Goal: Participate in discussion: Engage in conversation with other users on a specific topic

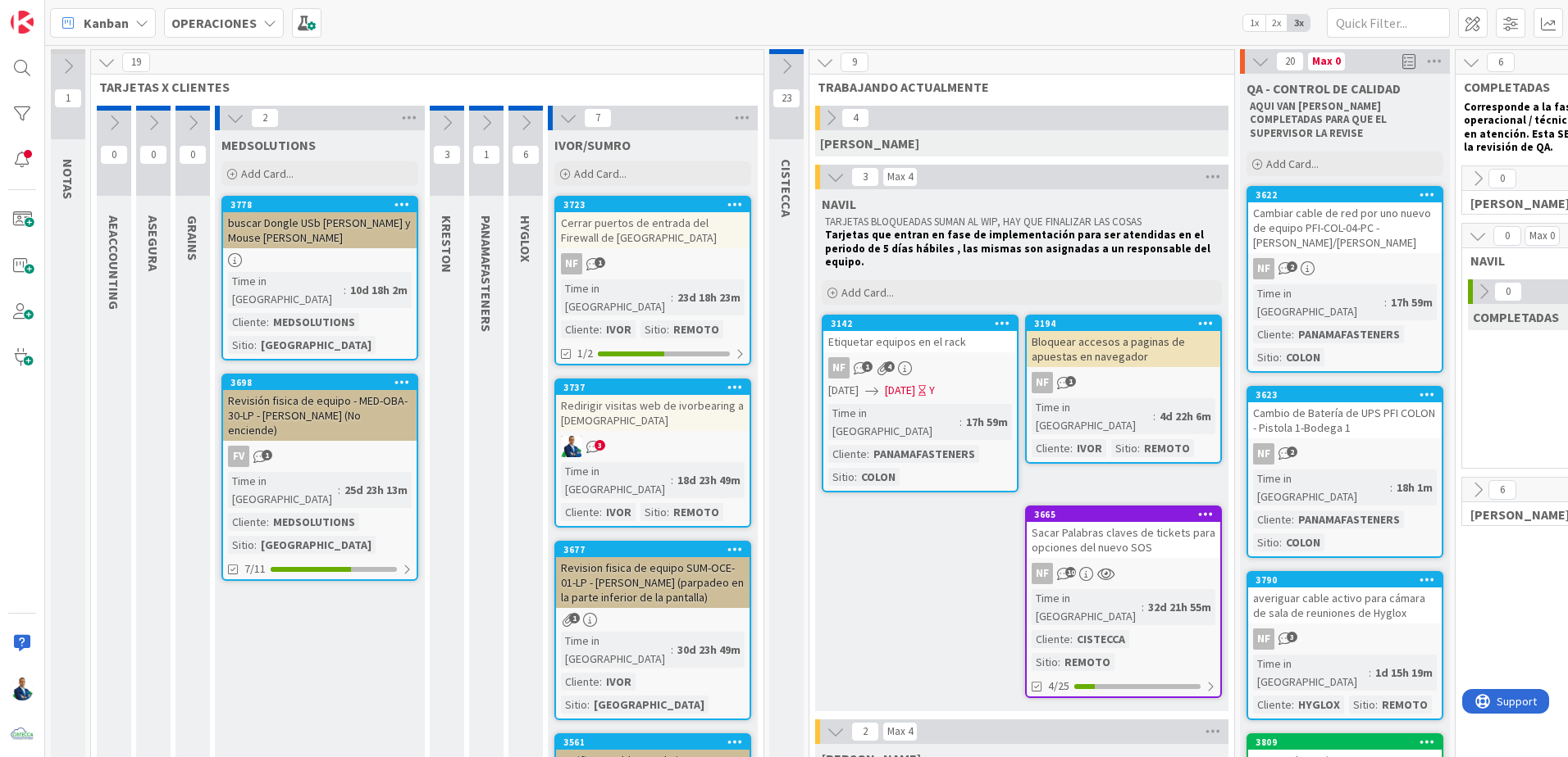
click at [830, 120] on icon at bounding box center [830, 117] width 18 height 18
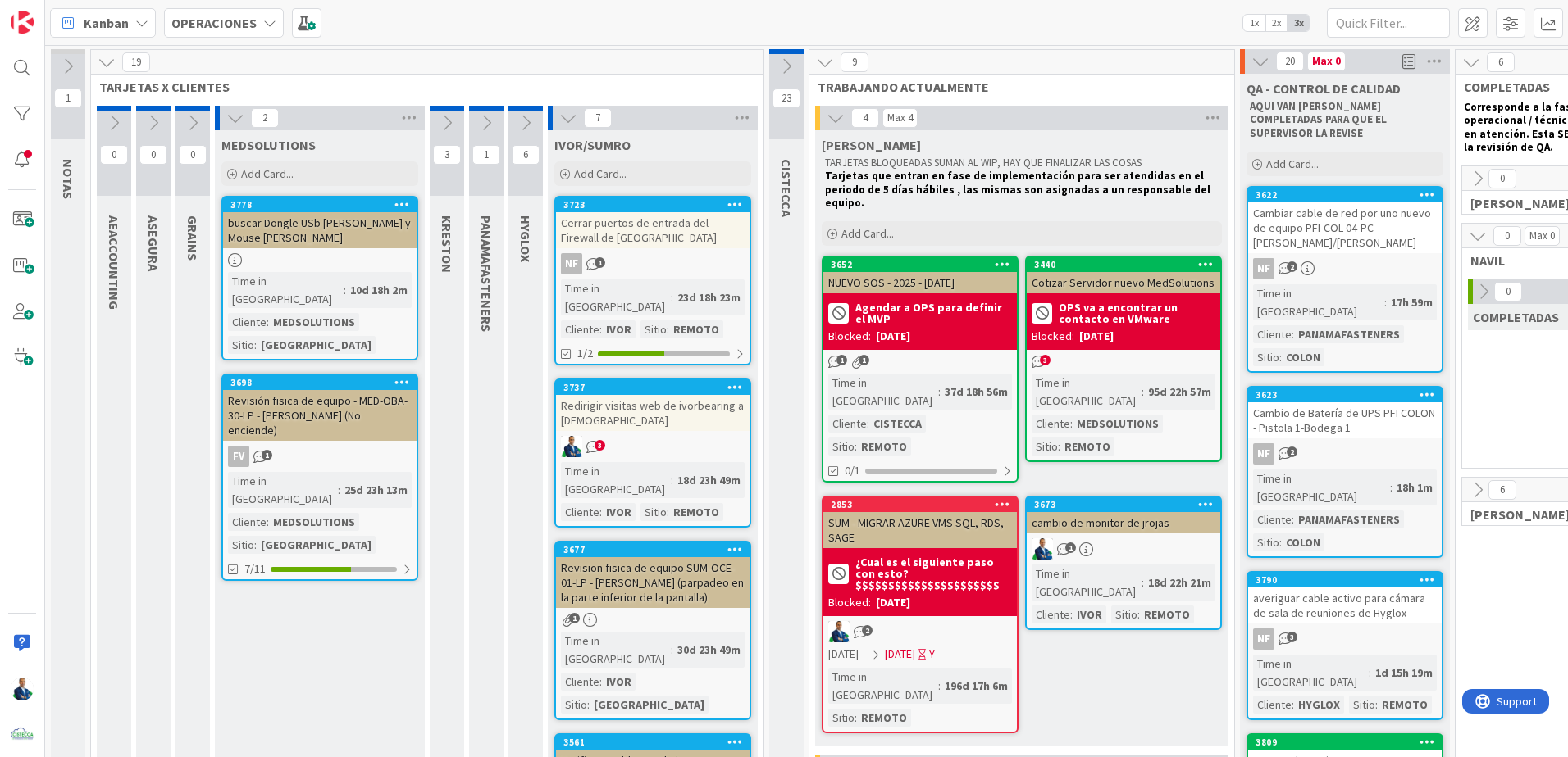
click at [1104, 513] on div "cambio de monitor de jrojas" at bounding box center [1123, 523] width 194 height 21
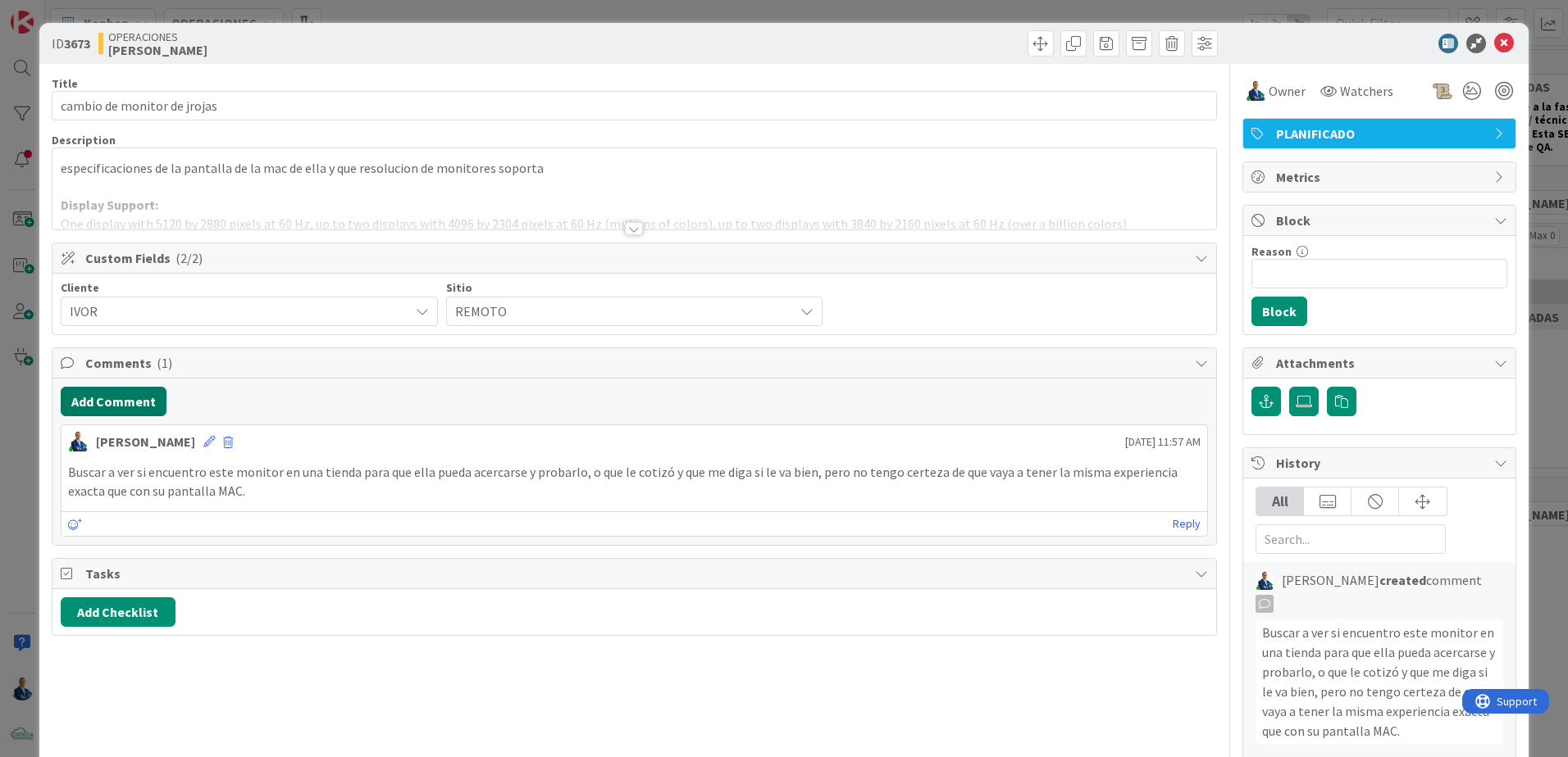
click at [111, 403] on button "Add Comment" at bounding box center [114, 401] width 106 height 30
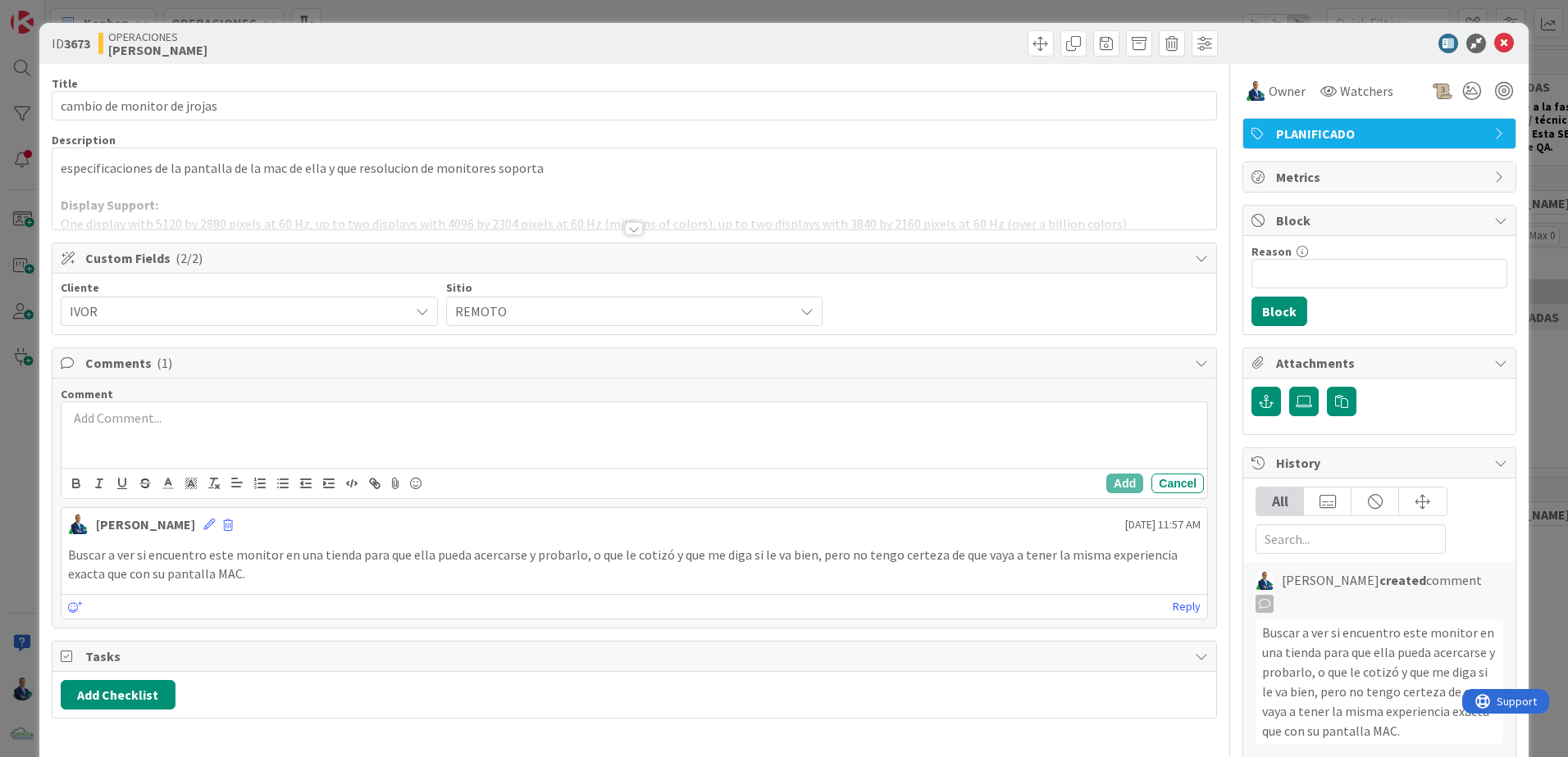
click at [339, 455] on div at bounding box center [634, 435] width 1146 height 66
click at [1107, 484] on button "Add" at bounding box center [1124, 483] width 37 height 20
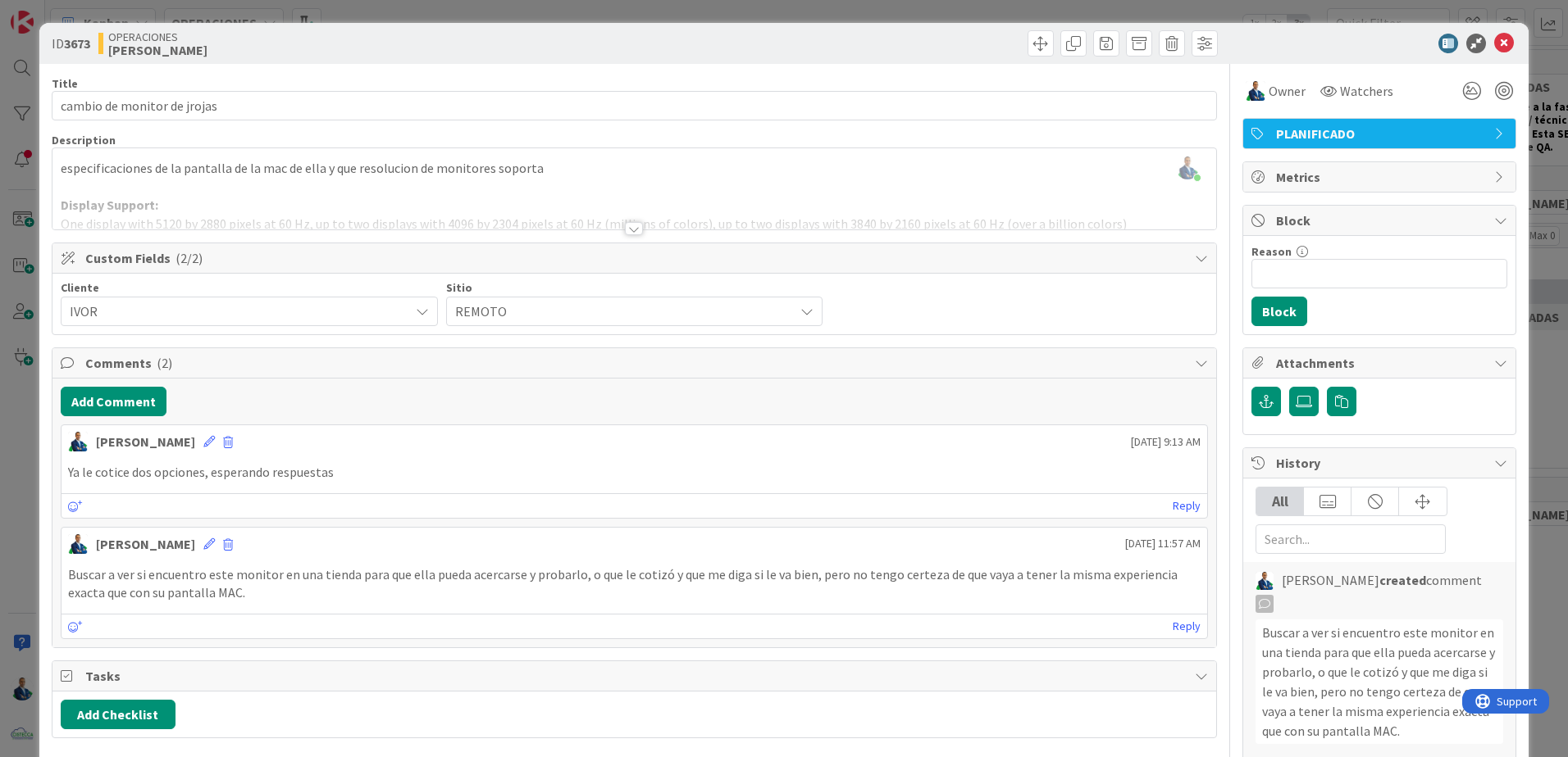
click at [1528, 273] on div "ID 3673 OPERACIONES [PERSON_NAME] Title 29 / 128 cambio de monitor de jrojas De…" at bounding box center [784, 378] width 1568 height 757
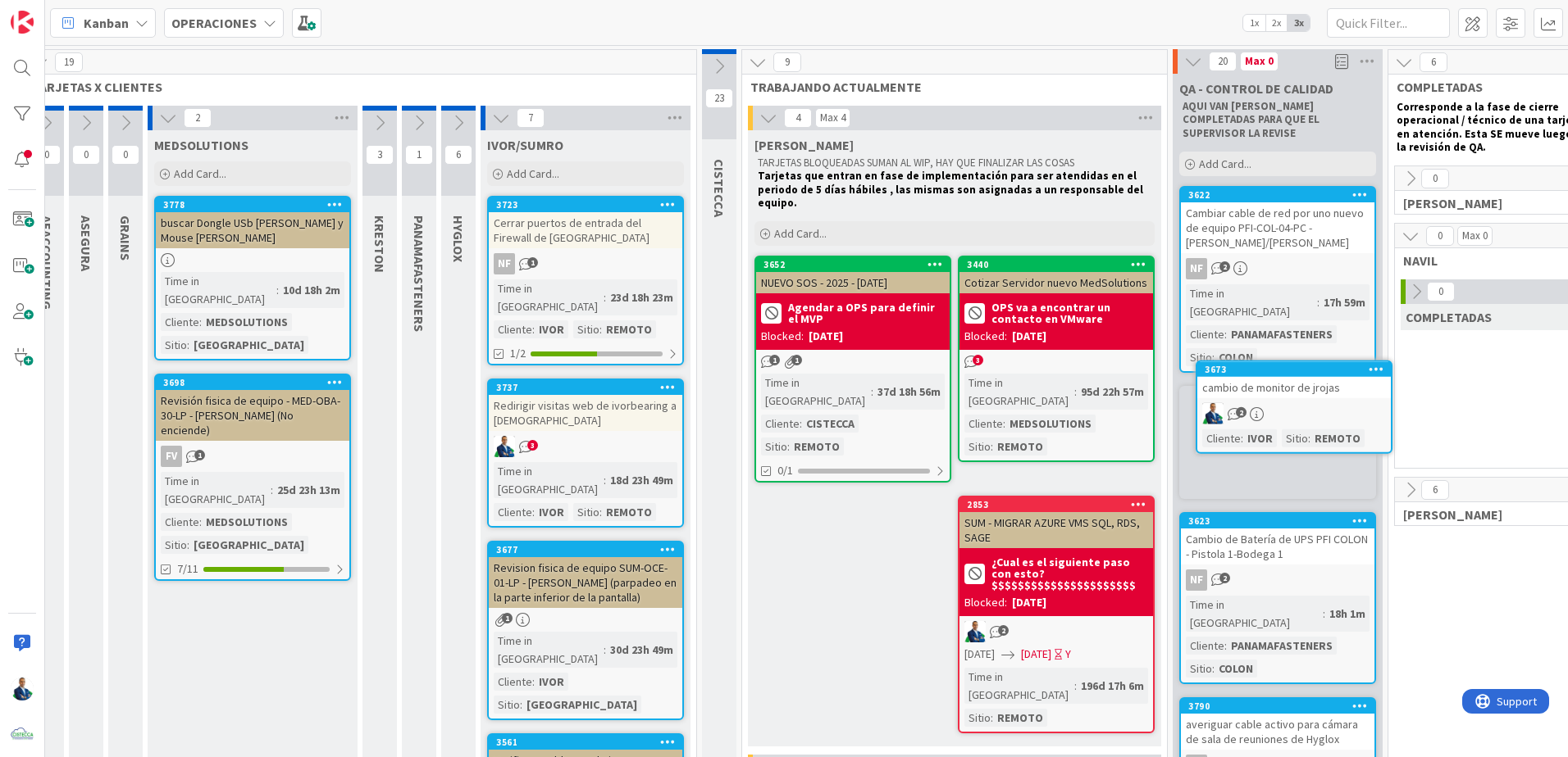
scroll to position [0, 77]
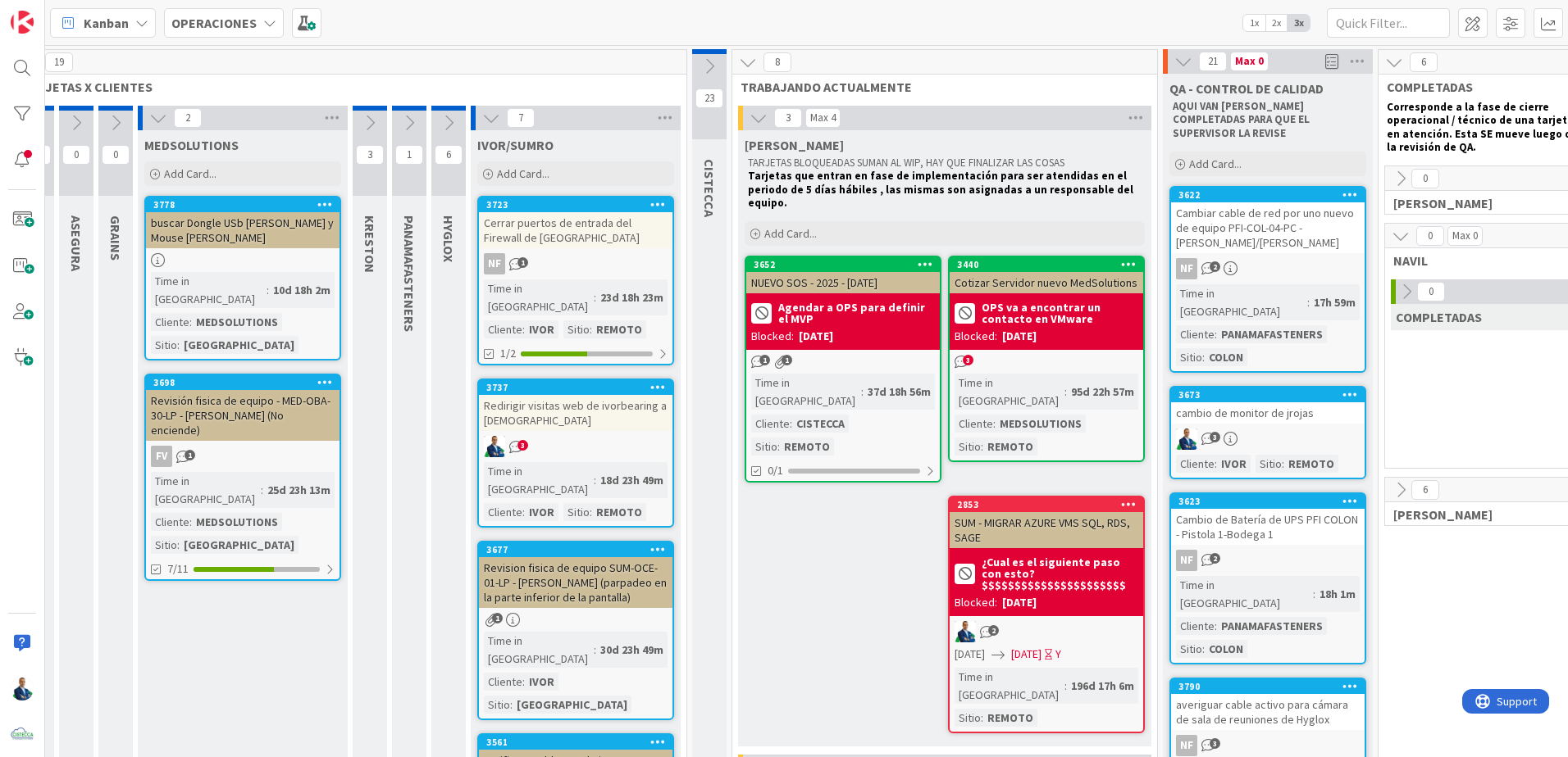
click at [1033, 302] on b "OPS va a encontrar un contacto en VMware" at bounding box center [1060, 313] width 157 height 23
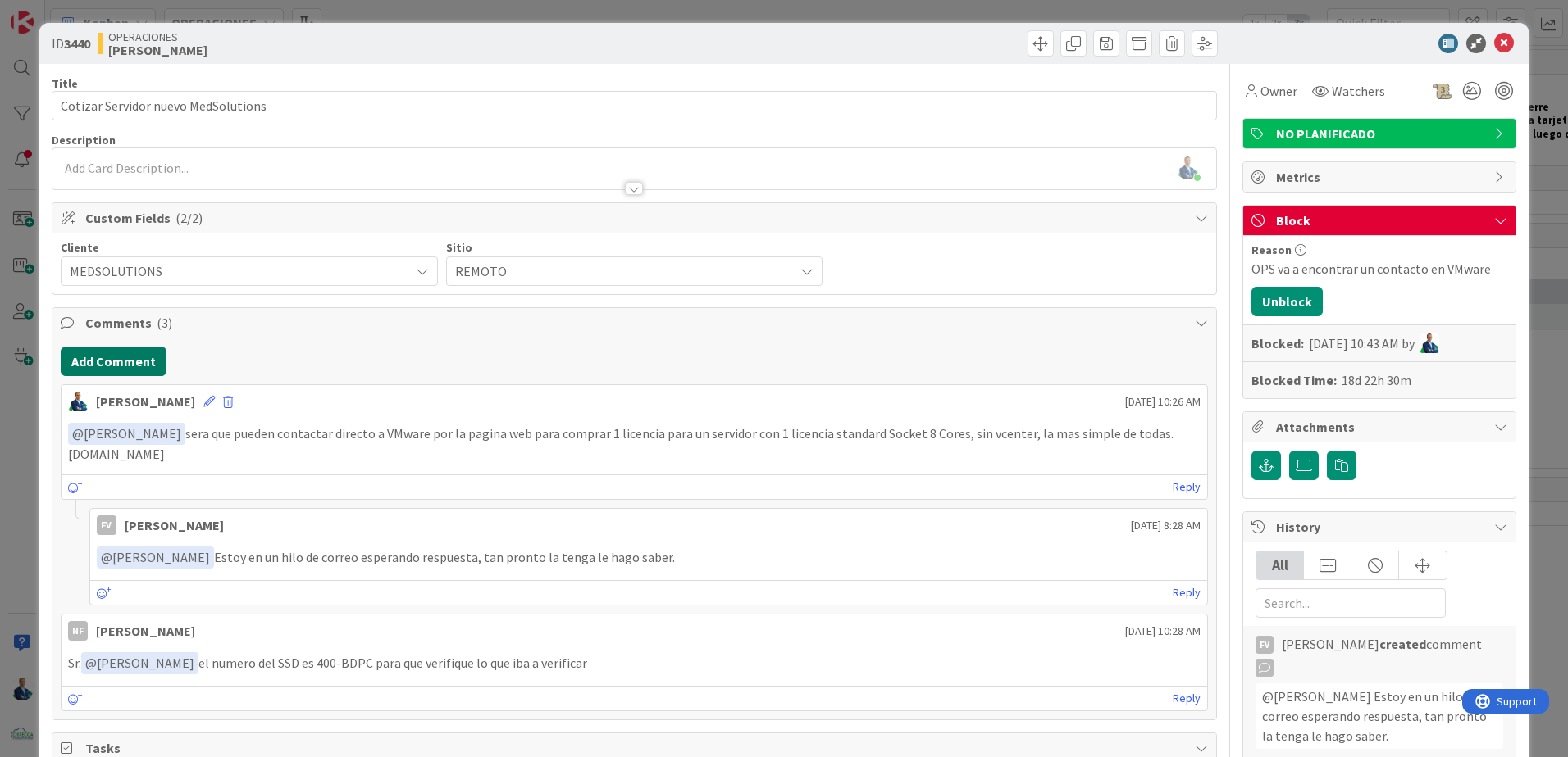
click at [105, 361] on button "Add Comment" at bounding box center [114, 361] width 106 height 30
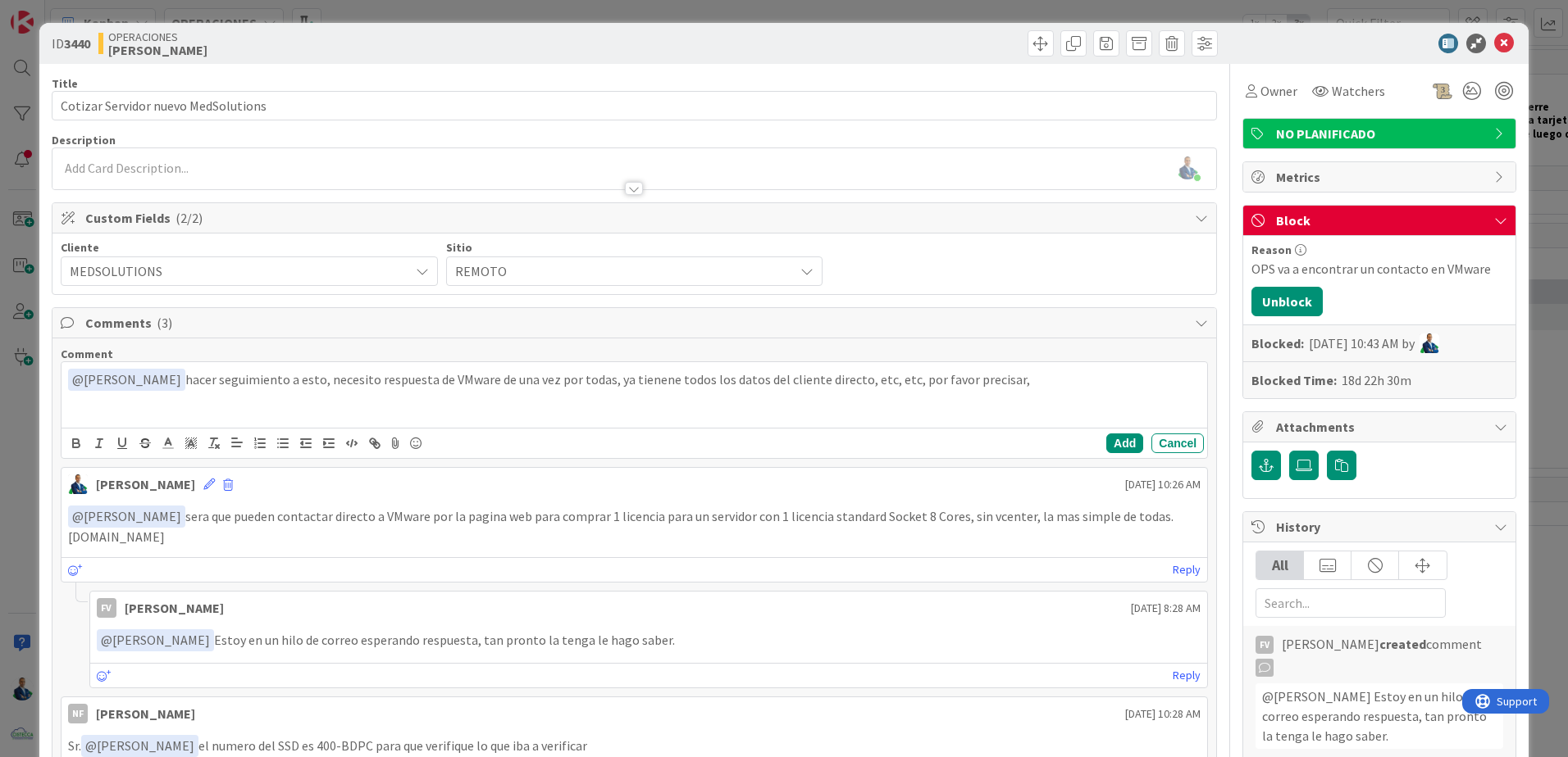
click at [1126, 453] on div "Add Cancel" at bounding box center [634, 443] width 1146 height 31
click at [1118, 450] on button "Add" at bounding box center [1124, 443] width 37 height 20
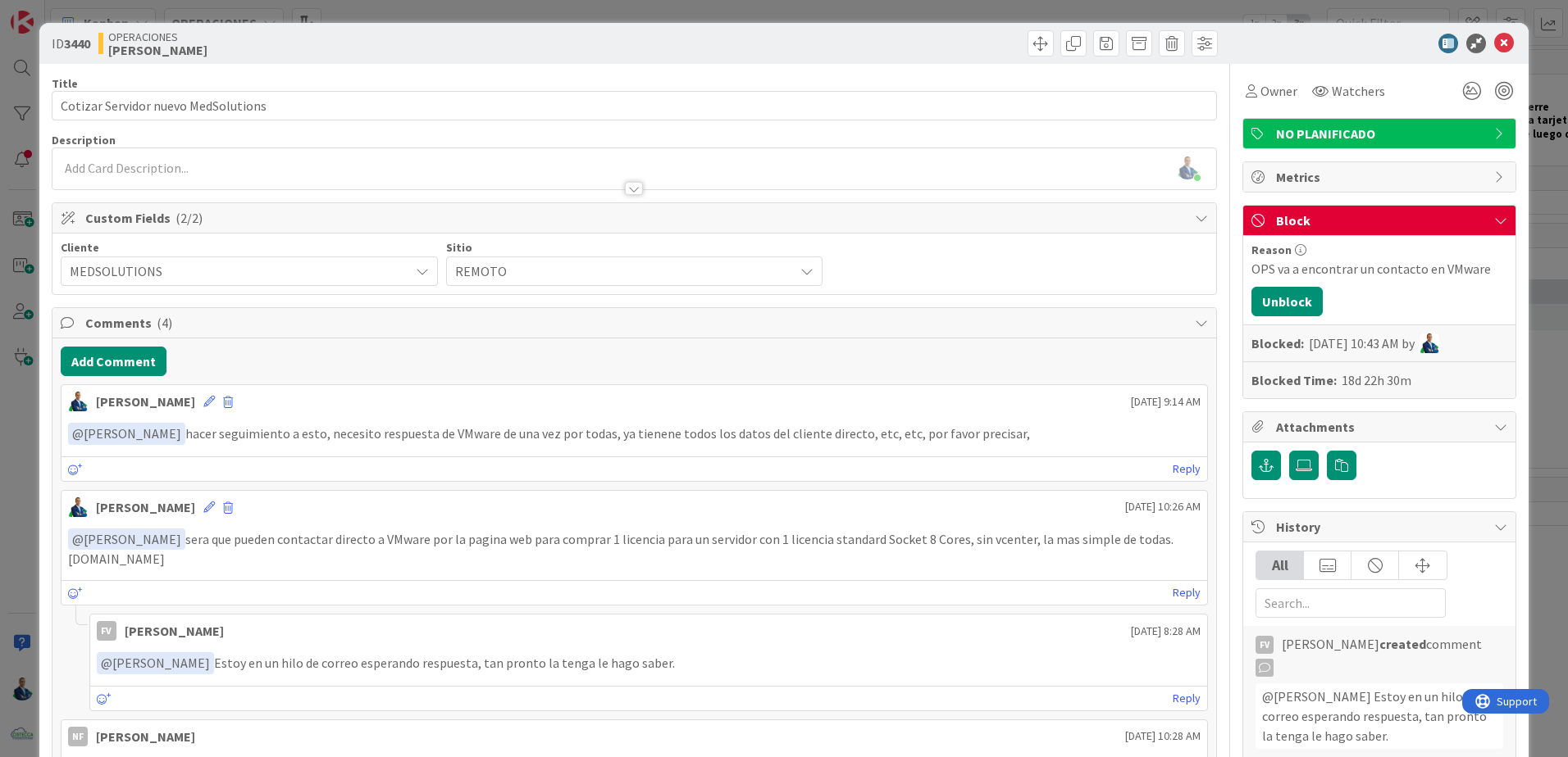
click at [1547, 234] on div "ID 3440 OPERACIONES [PERSON_NAME] Title 35 / 128 Cotizar Servidor nuevo MedSolu…" at bounding box center [784, 378] width 1568 height 757
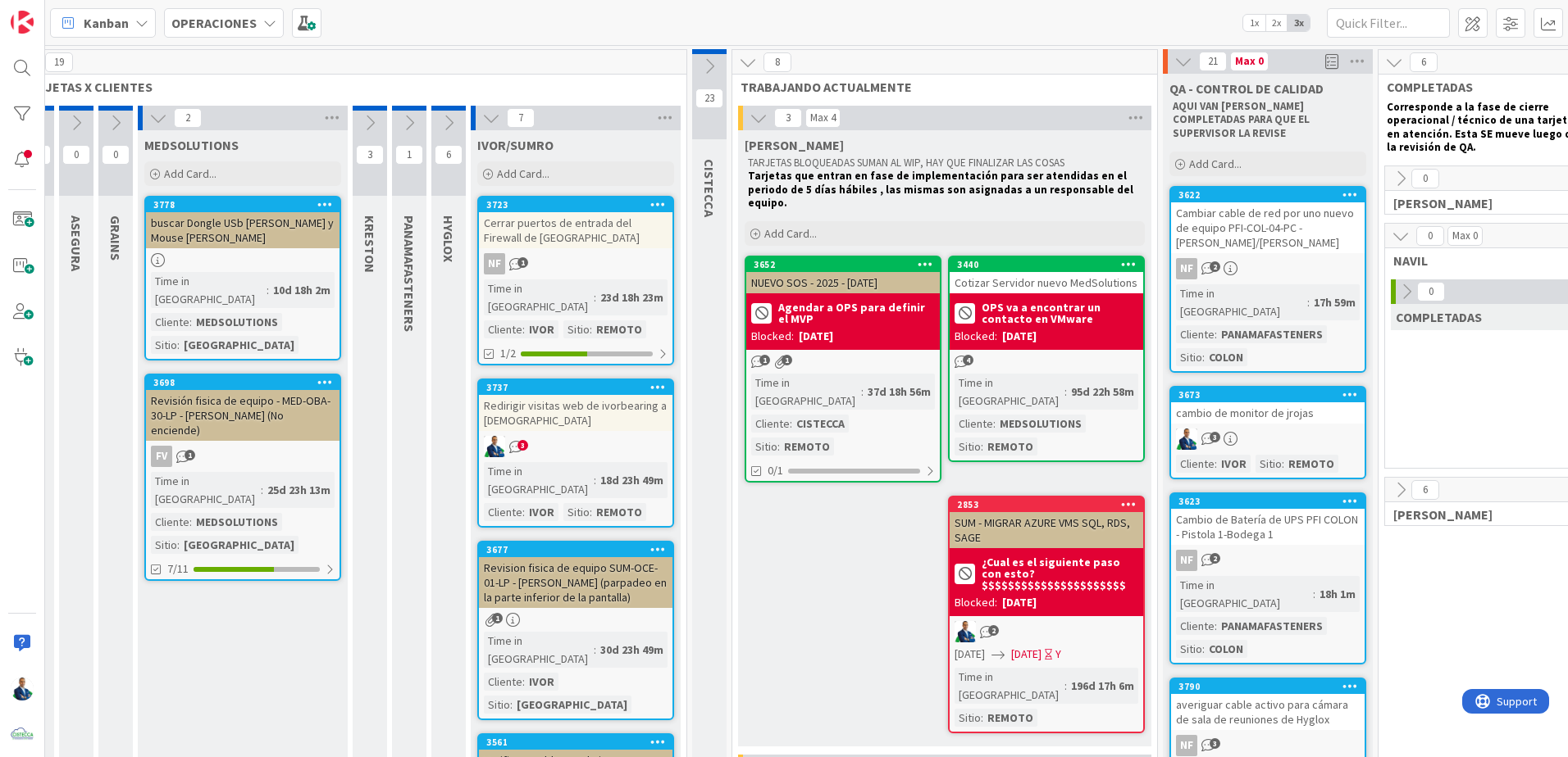
click at [1004, 439] on div "[PERSON_NAME] BLOQUEADAS SUMAN AL WIP, HAY QUE FINALIZAR LAS COSAS Tarjetas que…" at bounding box center [944, 439] width 413 height 617
